Goal: Check status: Check status

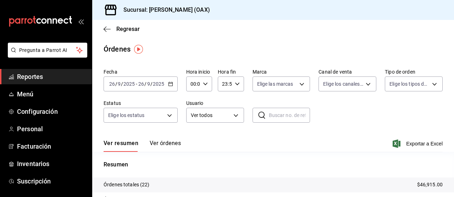
drag, startPoint x: 340, startPoint y: 143, endPoint x: 438, endPoint y: 30, distance: 150.4
click at [341, 142] on div "Ver resumen Ver órdenes Exportar a Excel" at bounding box center [273, 141] width 339 height 21
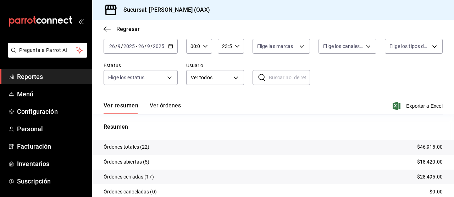
scroll to position [82, 0]
